Goal: Information Seeking & Learning: Learn about a topic

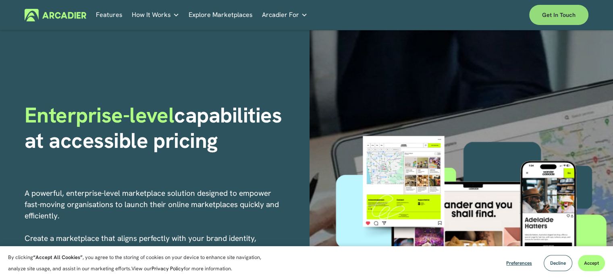
click at [552, 19] on link "Get in touch" at bounding box center [558, 15] width 59 height 20
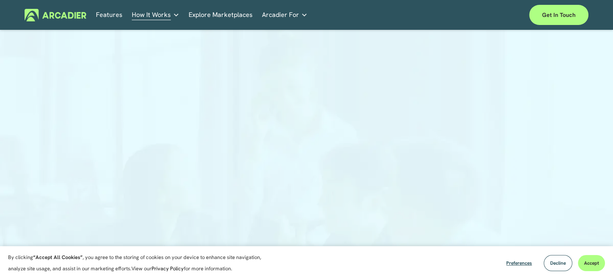
click at [54, 13] on img at bounding box center [56, 15] width 62 height 12
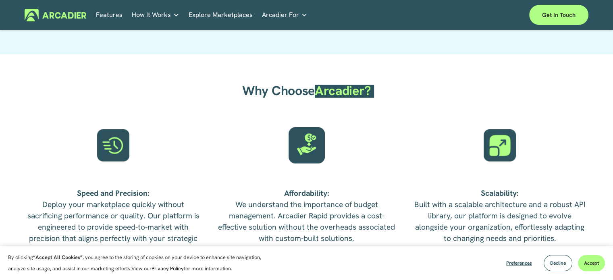
scroll to position [1990, 0]
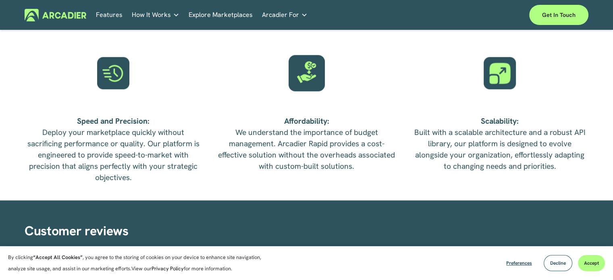
drag, startPoint x: 442, startPoint y: 266, endPoint x: 446, endPoint y: 241, distance: 25.0
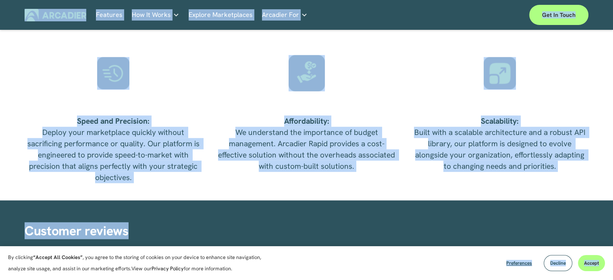
click at [575, 73] on div "Why Choose Arcadier? Speed and Precision: Deploy your marketplace quickly witho…" at bounding box center [306, 91] width 613 height 218
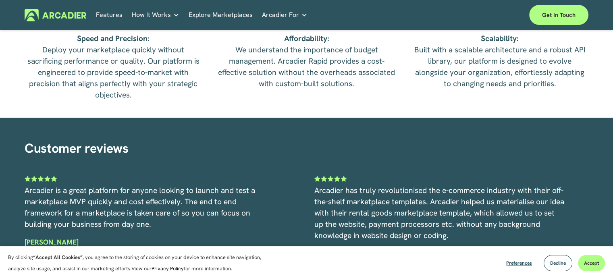
scroll to position [0, 0]
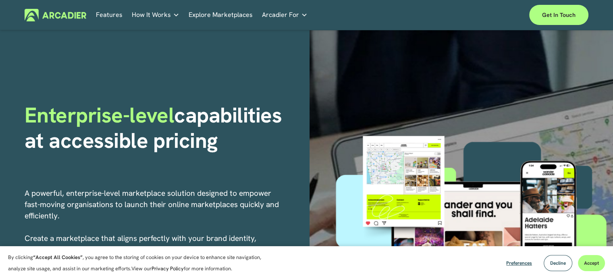
click at [63, 15] on img at bounding box center [56, 15] width 62 height 12
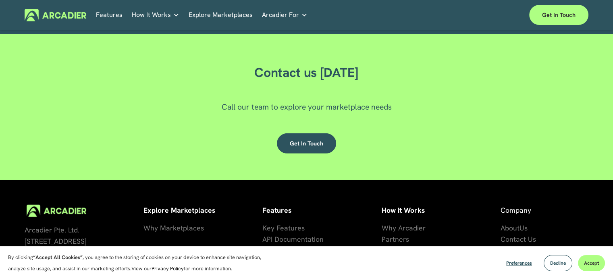
scroll to position [2413, 0]
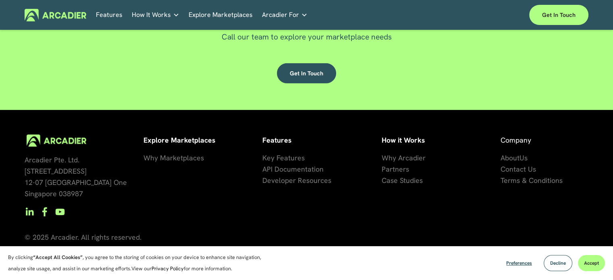
click at [160, 158] on span "Why Marketplaces" at bounding box center [173, 157] width 60 height 9
